Goal: Task Accomplishment & Management: Use online tool/utility

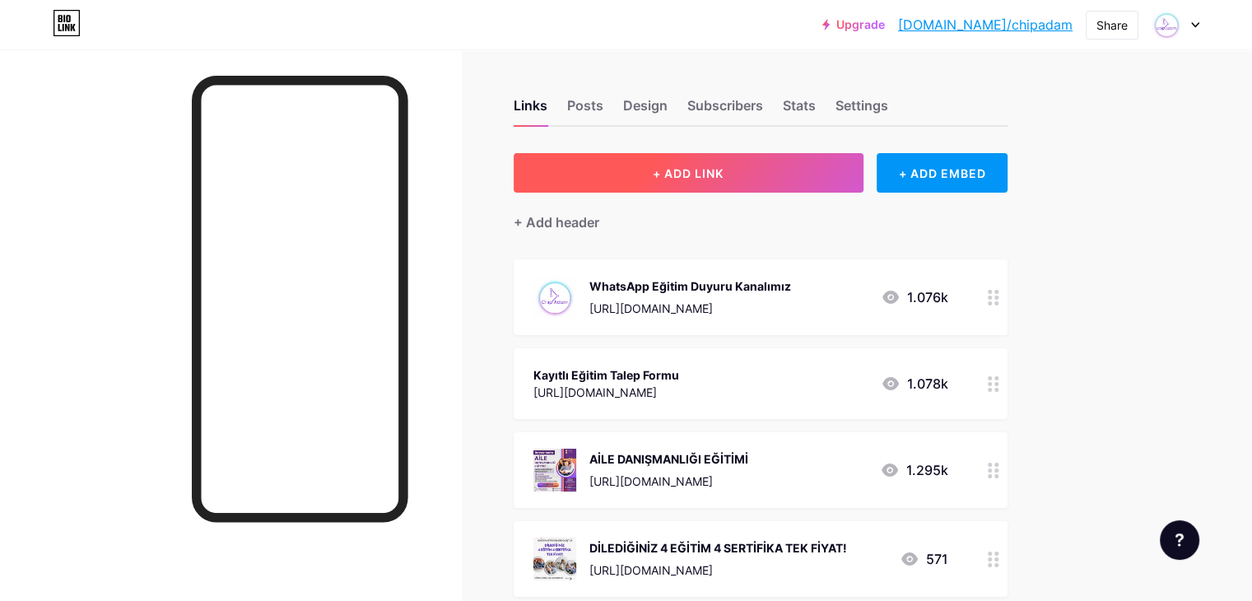
click at [724, 172] on span "+ ADD LINK" at bounding box center [688, 173] width 71 height 14
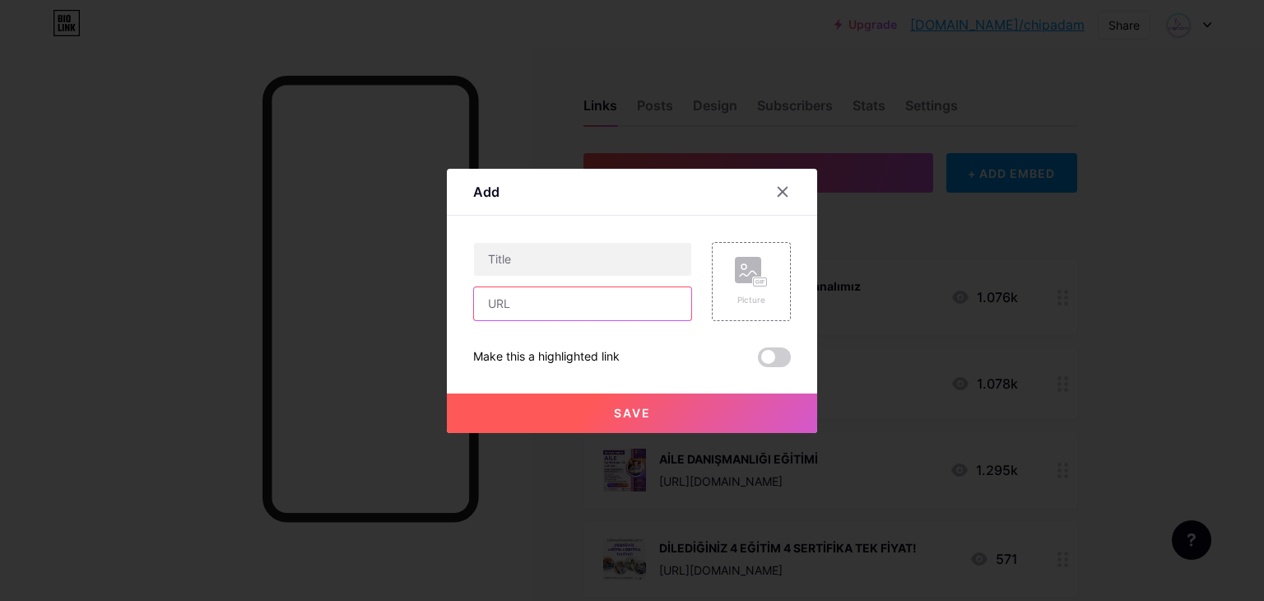
click at [568, 300] on input "text" at bounding box center [582, 303] width 217 height 33
paste input "[URL][DOMAIN_NAME]"
type input "[URL][DOMAIN_NAME]"
click at [593, 261] on input "text" at bounding box center [582, 259] width 217 height 33
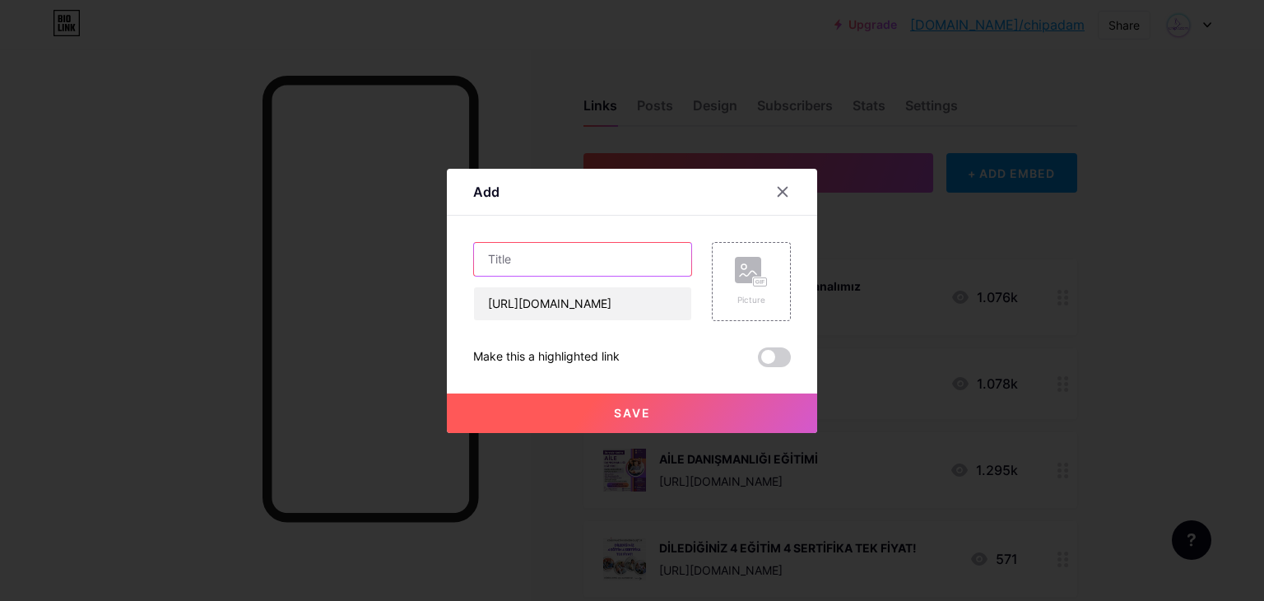
scroll to position [0, 0]
paste input "Travmaların Romantik İlişkiler Üzerine Etkisi ve Kurban Tuzakları-KASIM"
type input "Travmaların Romantik İlişkiler Üzerine Etkisi ve Kurban Tuzakları-KASIM"
click at [760, 277] on rect at bounding box center [760, 281] width 13 height 8
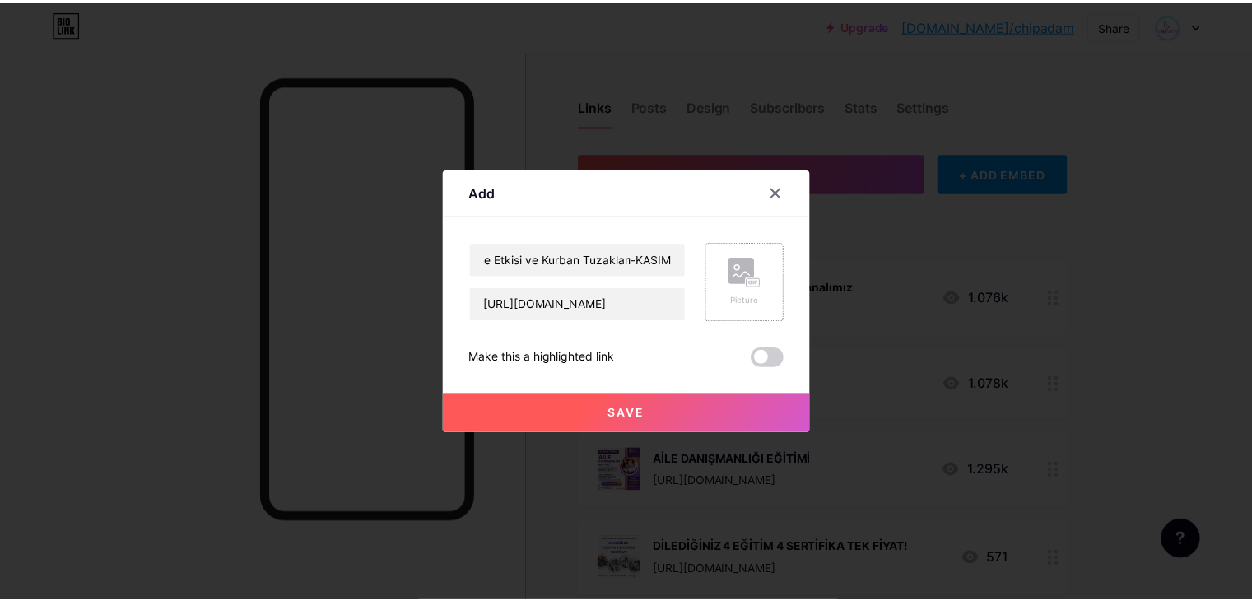
scroll to position [0, 0]
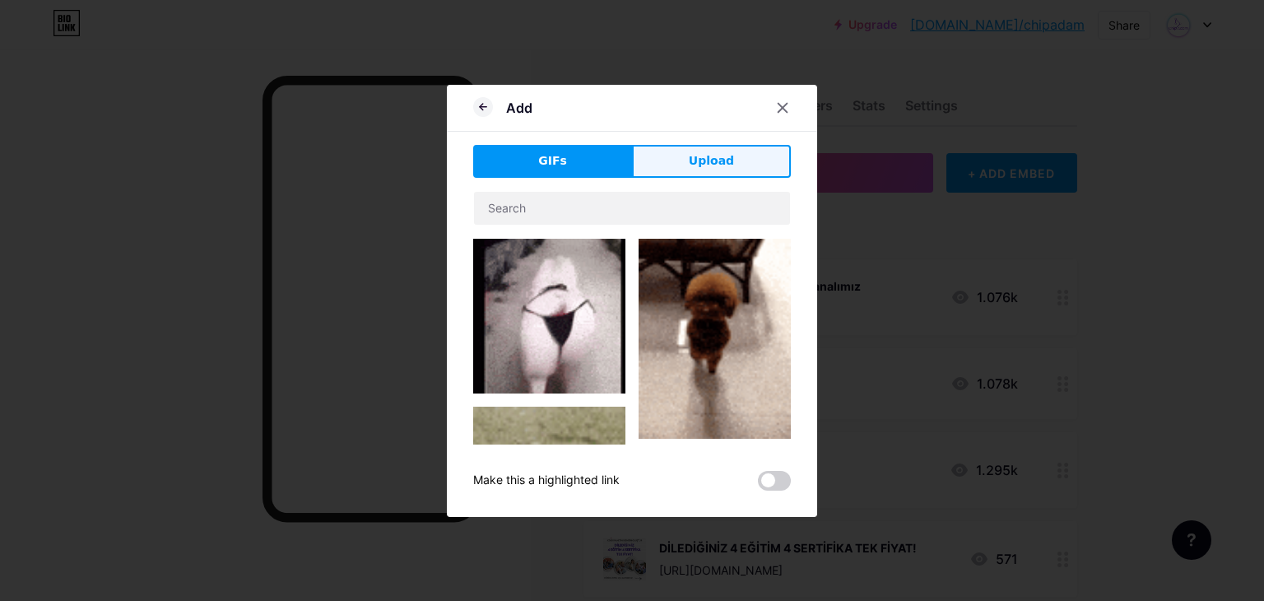
click at [724, 166] on span "Upload" at bounding box center [711, 160] width 45 height 17
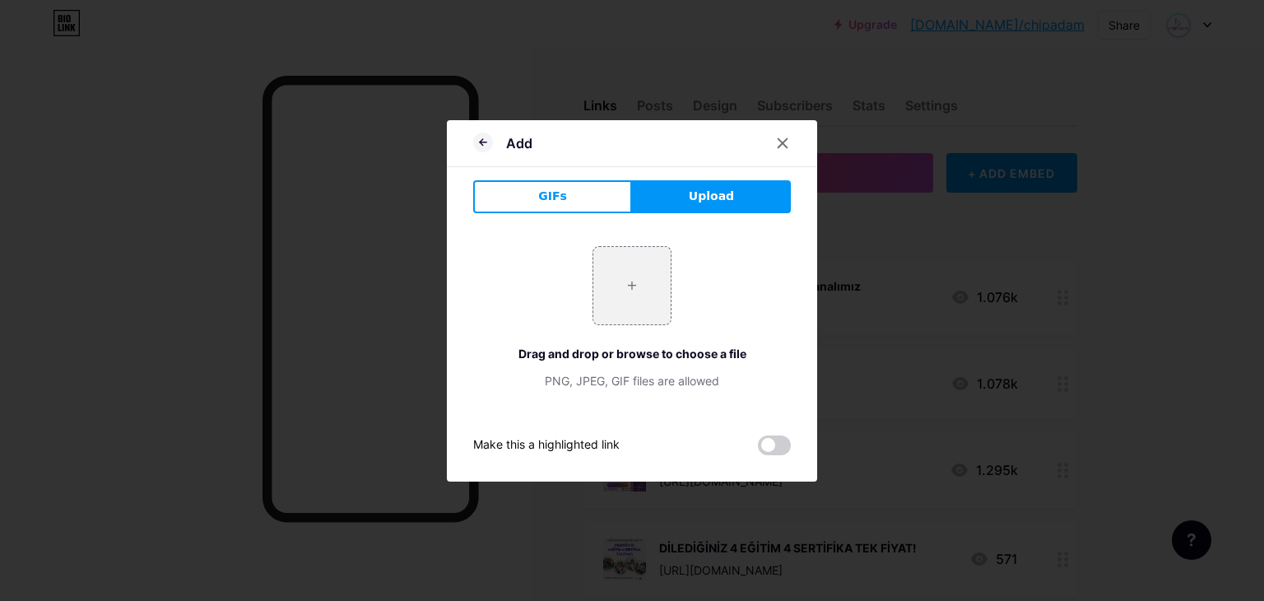
click at [639, 328] on div "+ Drag and drop or browse to choose a file PNG, JPEG, GIF files are allowed" at bounding box center [632, 317] width 318 height 143
click at [639, 282] on input "file" at bounding box center [632, 285] width 77 height 77
type input "C:\fakepath\Travmaların Romantİk İlİşkİler Üzerİne Etkİsİ ve Kurban Tuzakları (…"
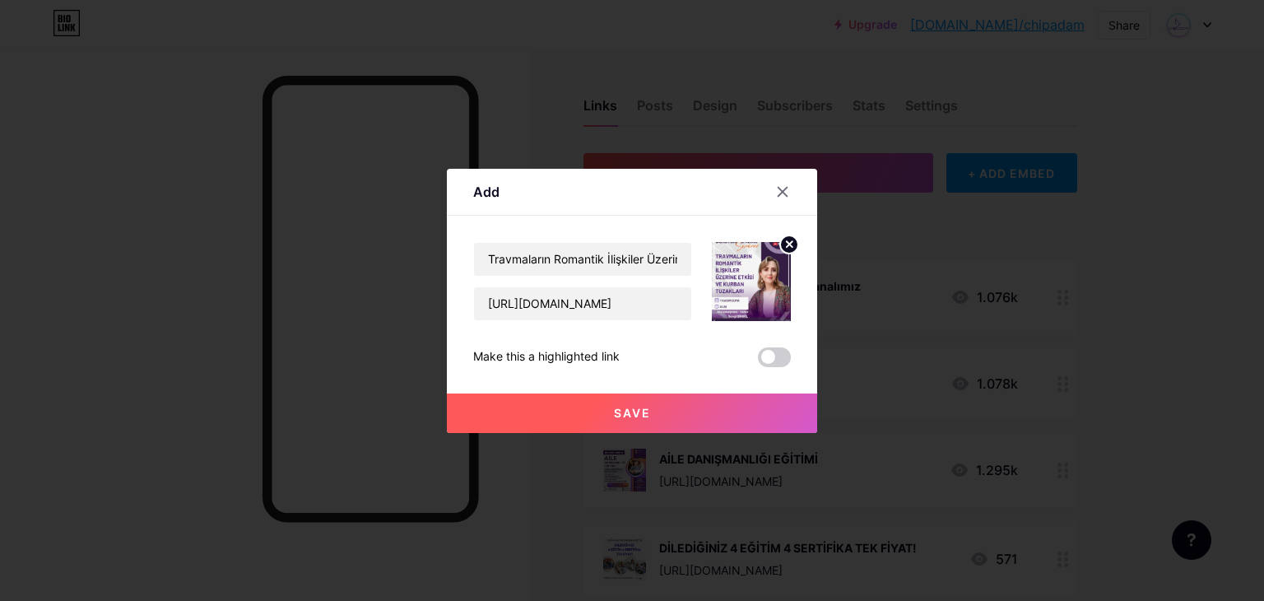
click at [655, 414] on button "Save" at bounding box center [632, 413] width 370 height 40
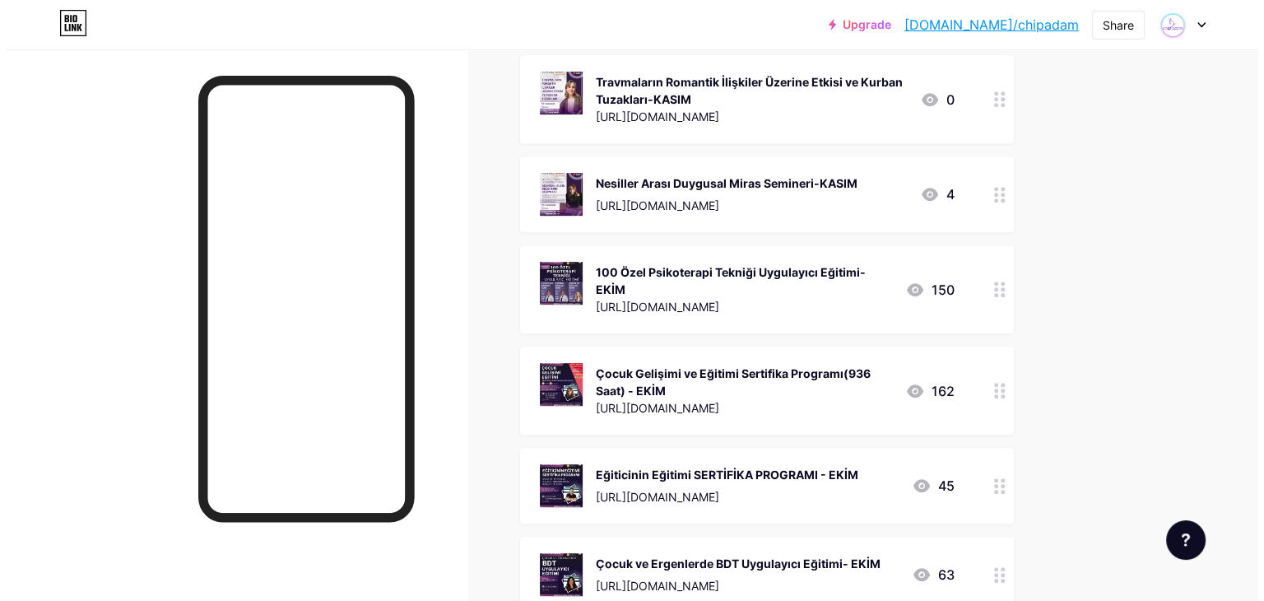
scroll to position [752, 0]
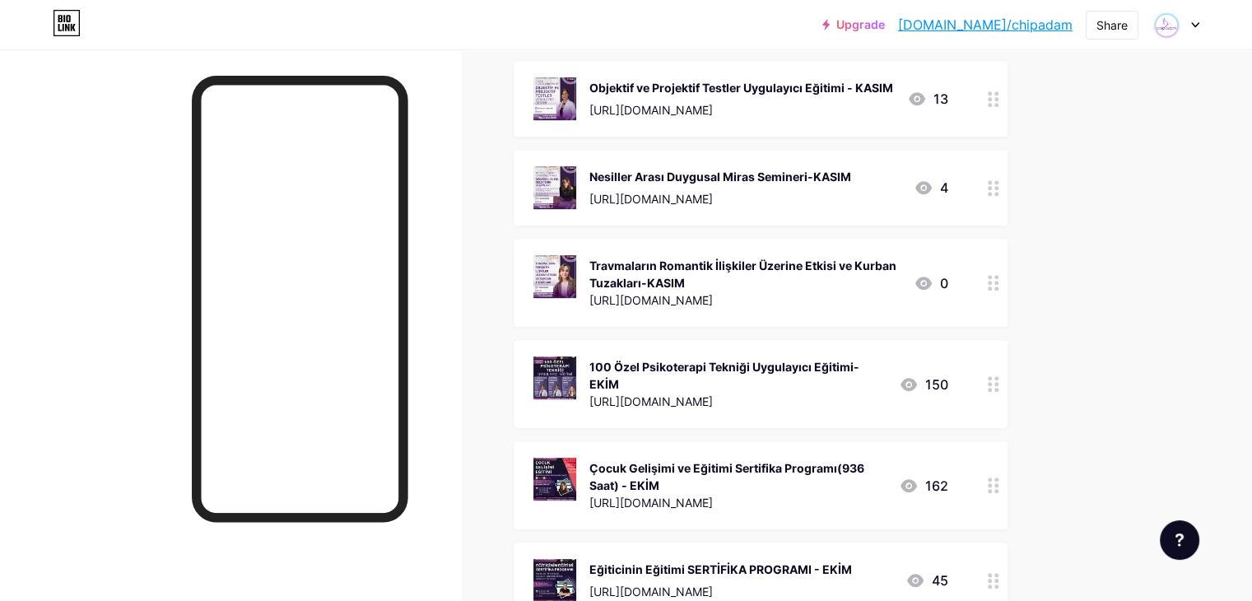
click at [901, 291] on div "Travmaların Romantik İlişkiler Üzerine Etkisi ve Kurban Tuzakları-KASIM" at bounding box center [744, 274] width 311 height 35
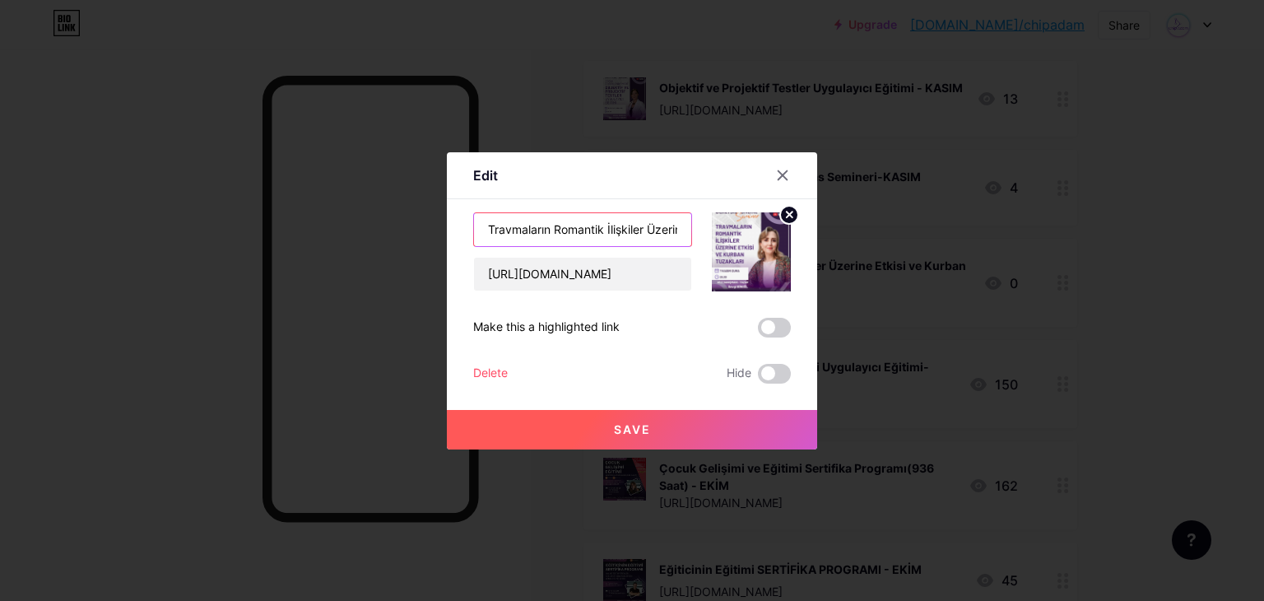
click at [486, 230] on input "Travmaların Romantik İlişkiler Üzerine Etkisi ve Kurban Tuzakları-KASIM" at bounding box center [582, 229] width 217 height 33
type input "SEMİNER-Travmaların Romantik İlişkiler Üzerine Etkisi ve Kurban Tuzakları-KASIM"
click at [644, 434] on span "Save" at bounding box center [632, 429] width 37 height 14
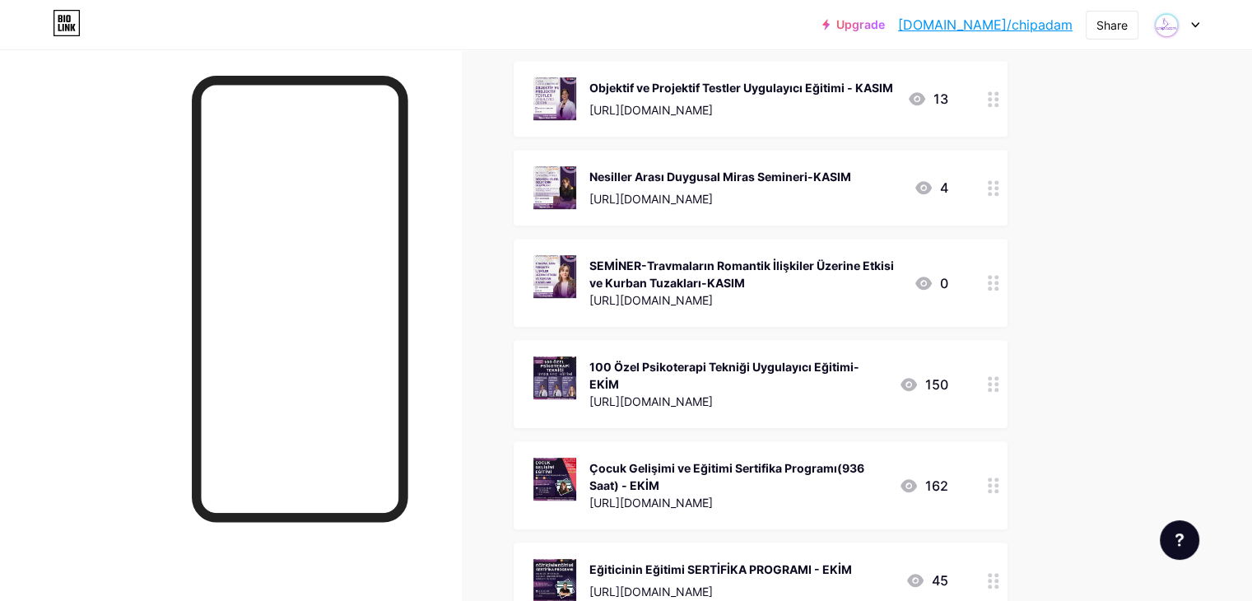
click at [718, 185] on div "Nesiller Arası Duygusal Miras Semineri-KASIM" at bounding box center [720, 176] width 262 height 17
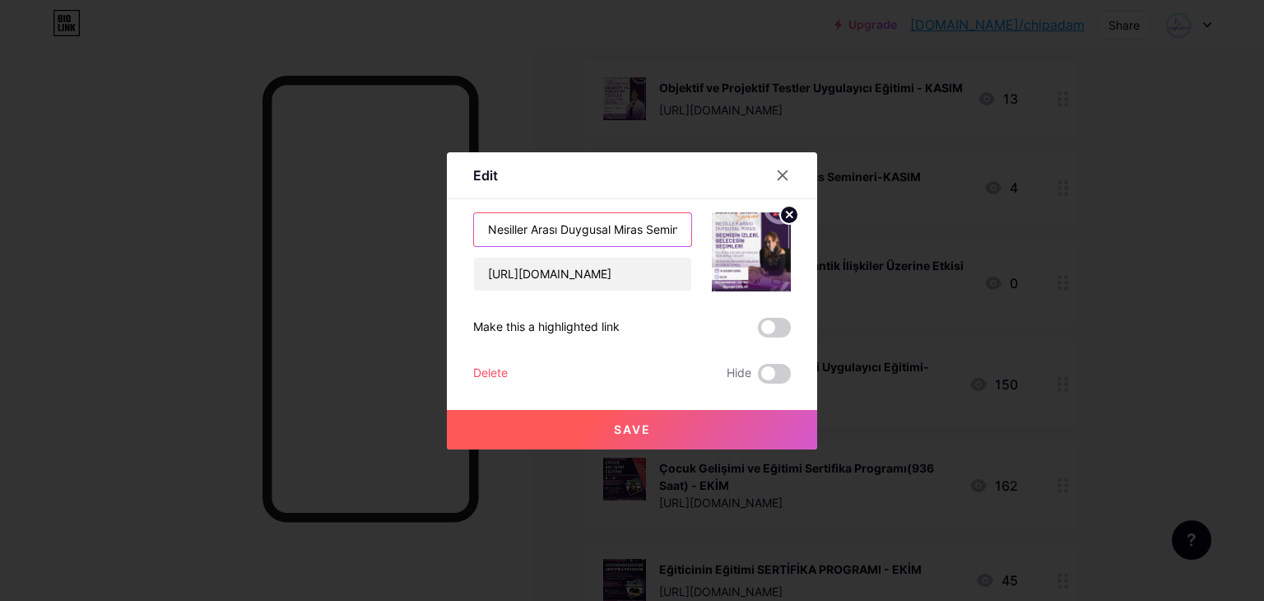
click at [488, 225] on input "Nesiller Arası Duygusal Miras Semineri-KASIM" at bounding box center [582, 229] width 217 height 33
click at [587, 229] on input "SEMİNER-Nesiller Arası Duygusal Miras Semineri-KASIM" at bounding box center [582, 229] width 217 height 33
type input "SEMİNER-Nesiller Arası Duygusal Miras-KASIM"
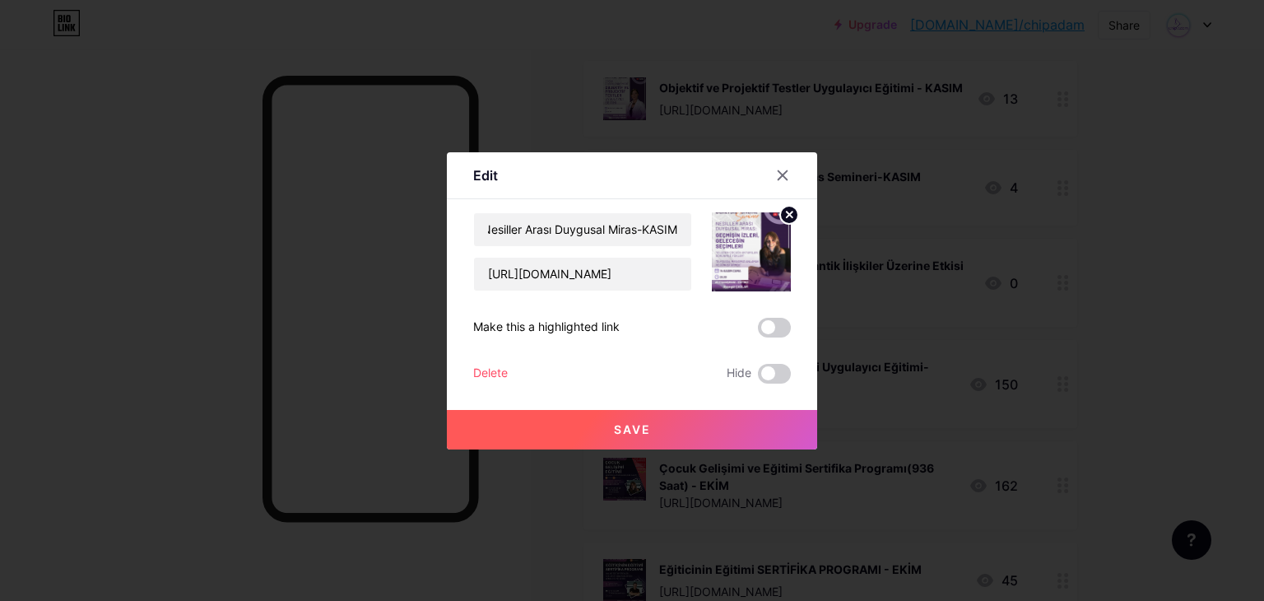
click at [636, 429] on span "Save" at bounding box center [632, 429] width 37 height 14
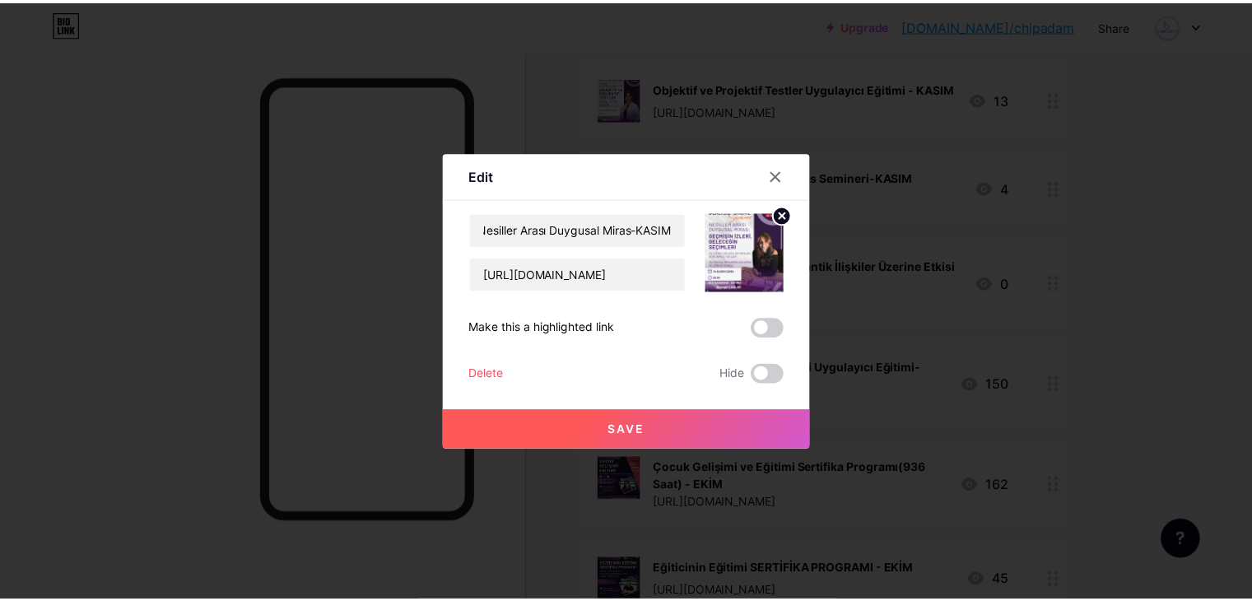
scroll to position [0, 0]
